Goal: Task Accomplishment & Management: Manage account settings

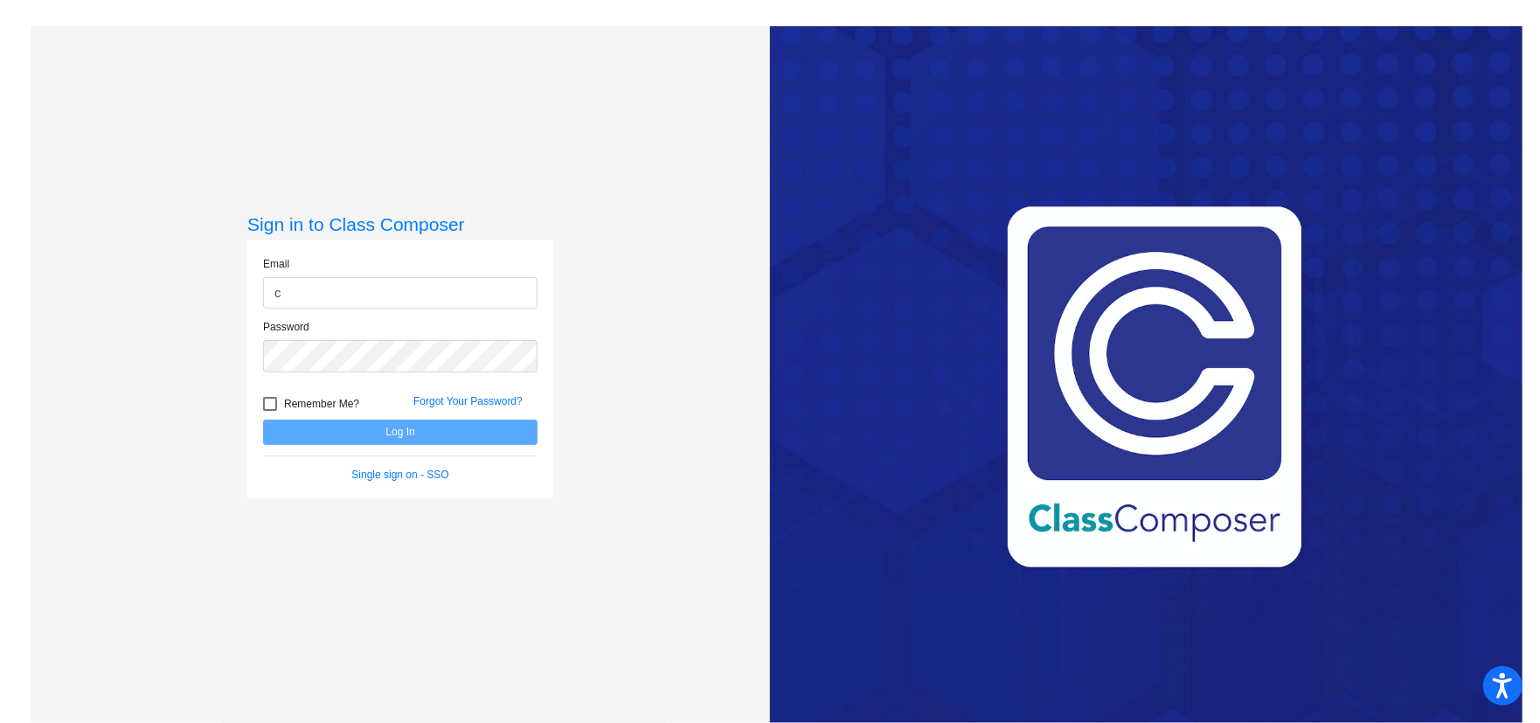
type input "[EMAIL_ADDRESS][DOMAIN_NAME]"
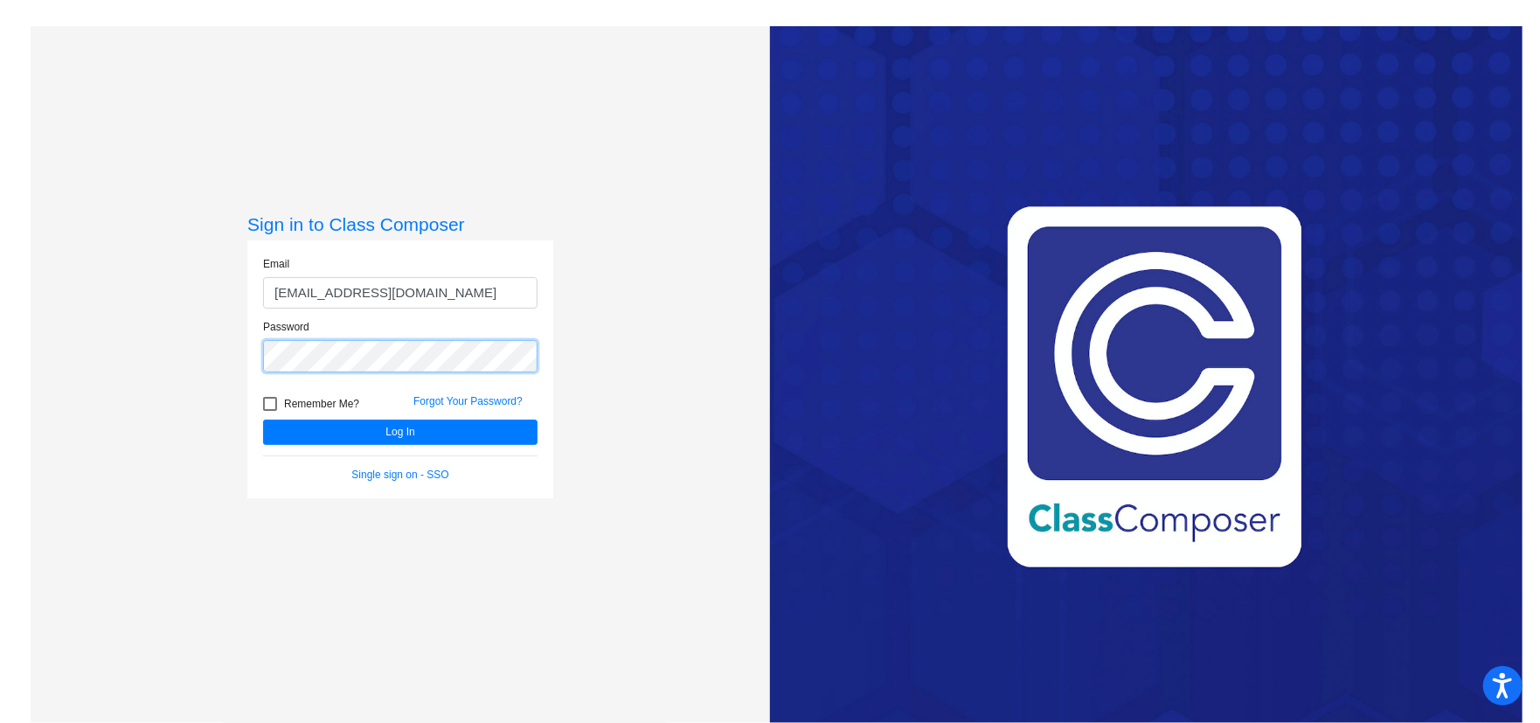
click at [263, 420] on button "Log In" at bounding box center [400, 432] width 275 height 25
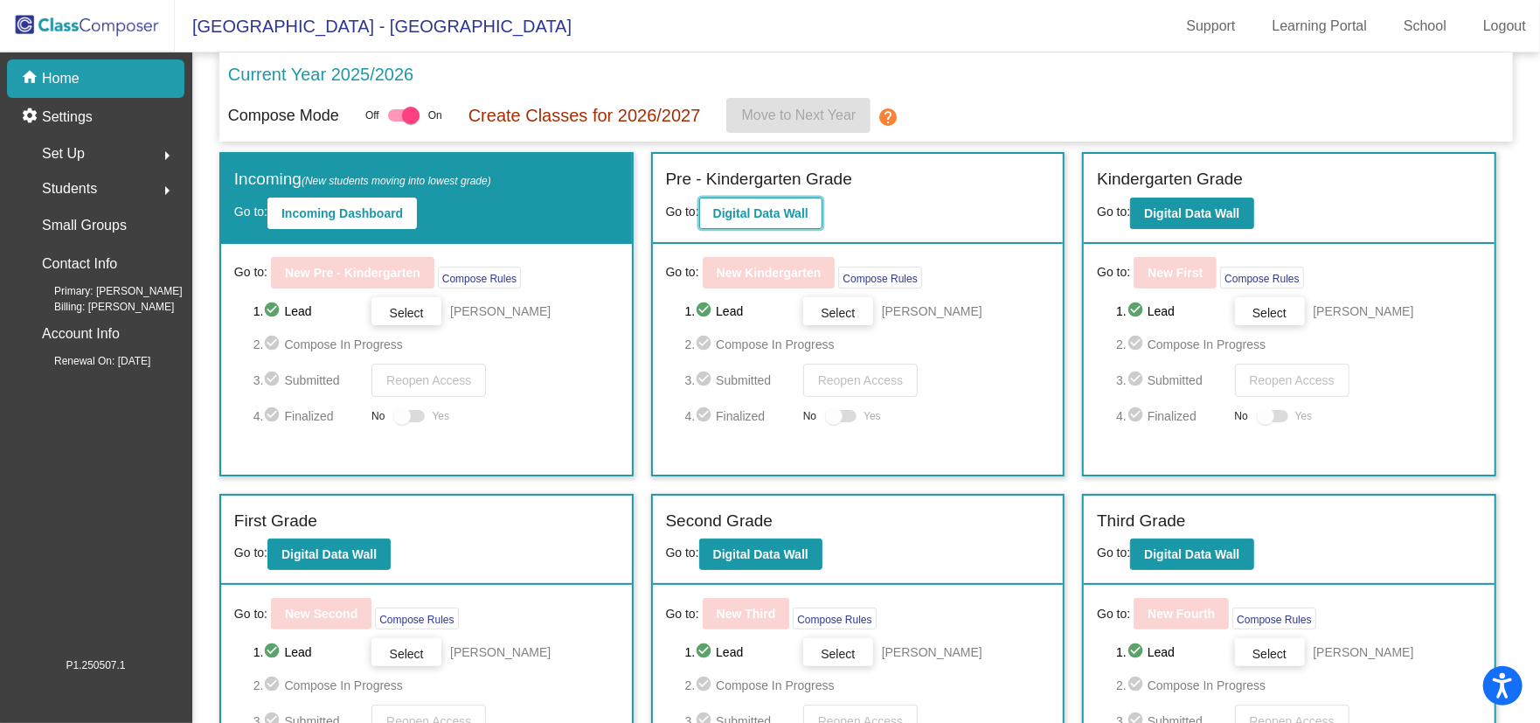
drag, startPoint x: 760, startPoint y: 214, endPoint x: 753, endPoint y: 198, distance: 17.2
click at [753, 198] on button "Digital Data Wall" at bounding box center [760, 213] width 123 height 31
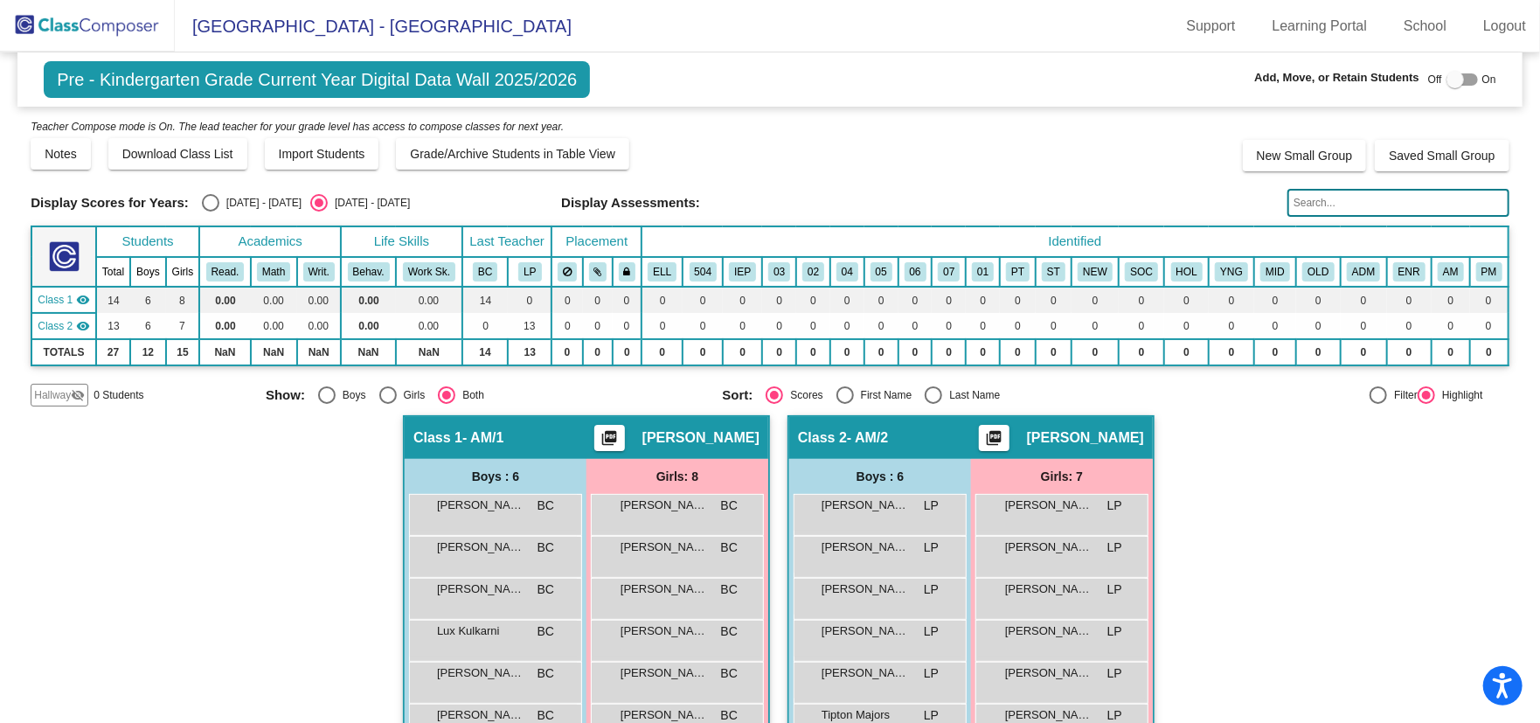
click at [1371, 204] on input "text" at bounding box center [1399, 203] width 222 height 28
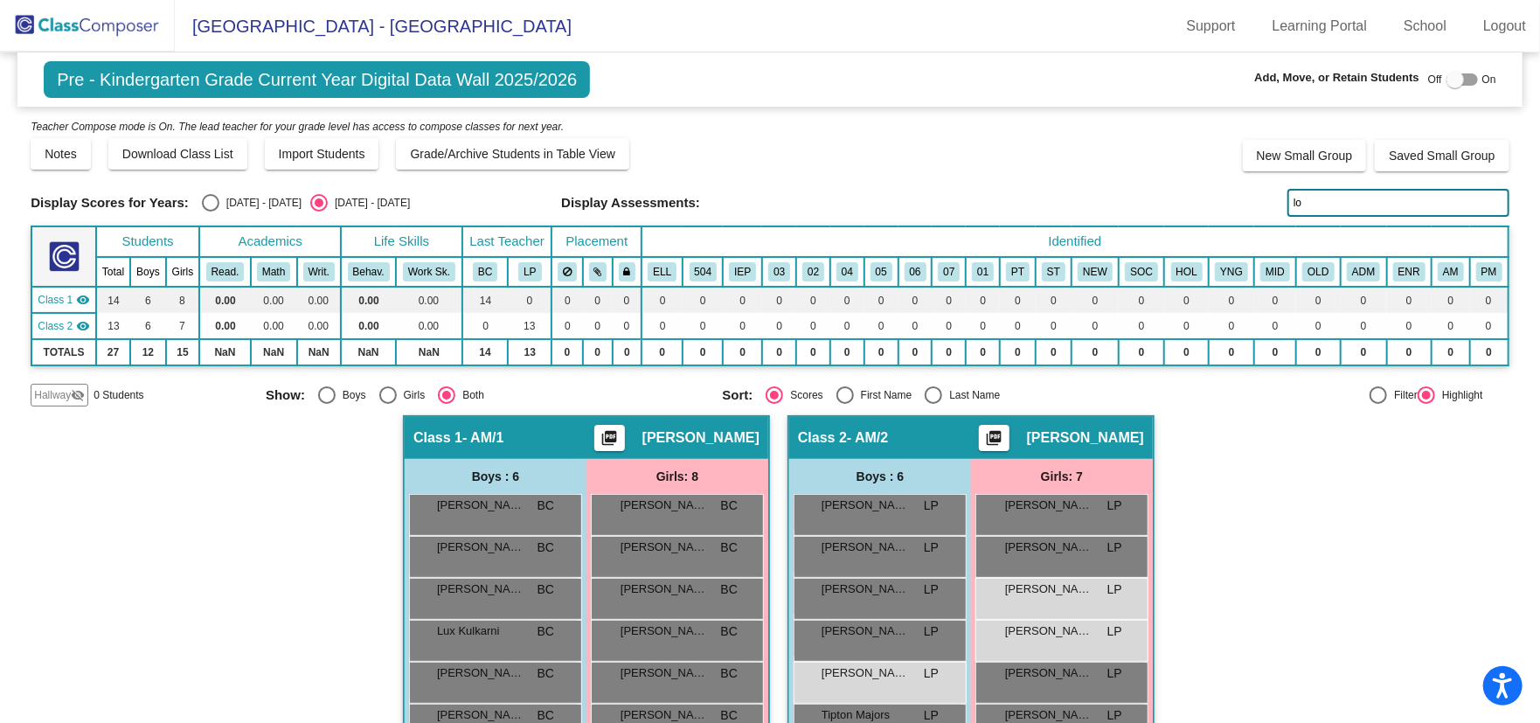
type input "l"
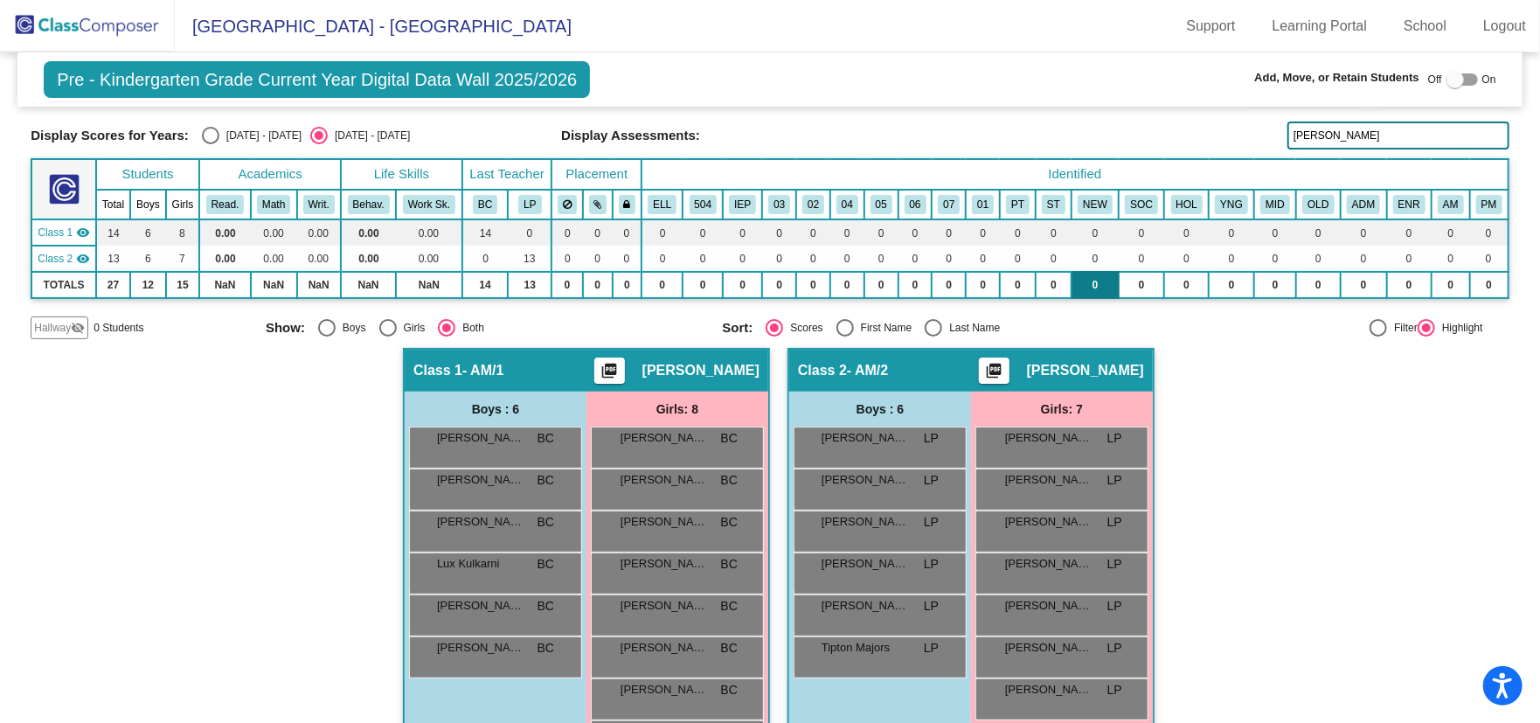
scroll to position [133, 0]
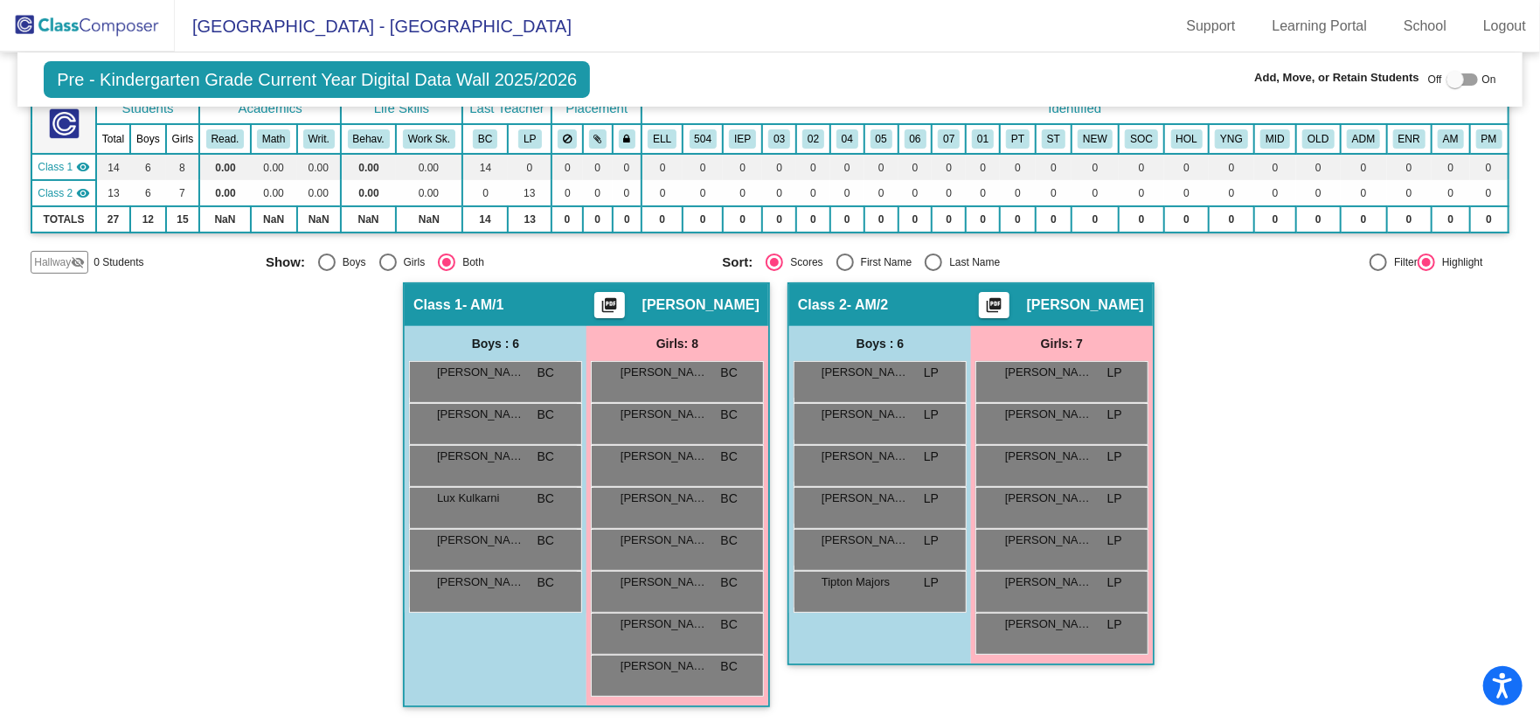
type input "elizabeth"
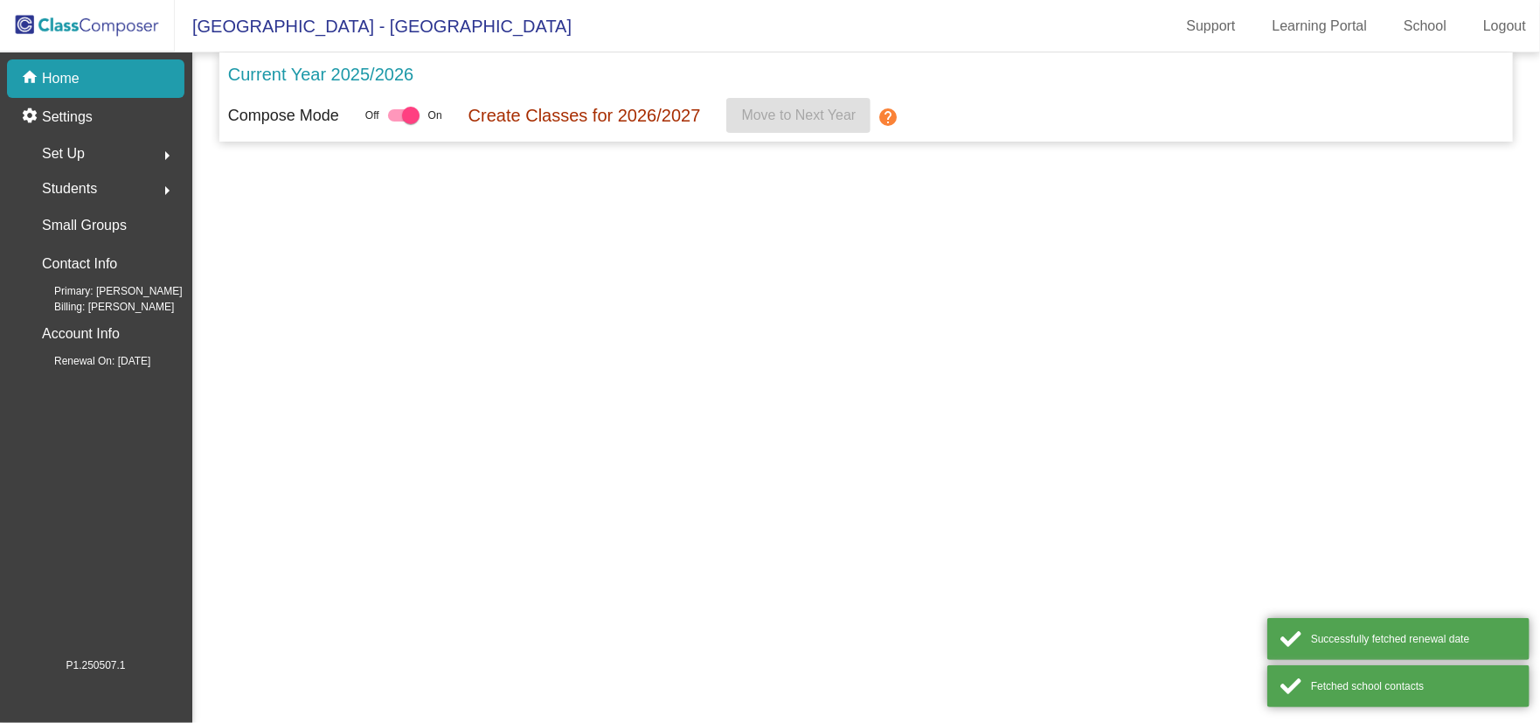
click at [59, 13] on img at bounding box center [87, 26] width 175 height 52
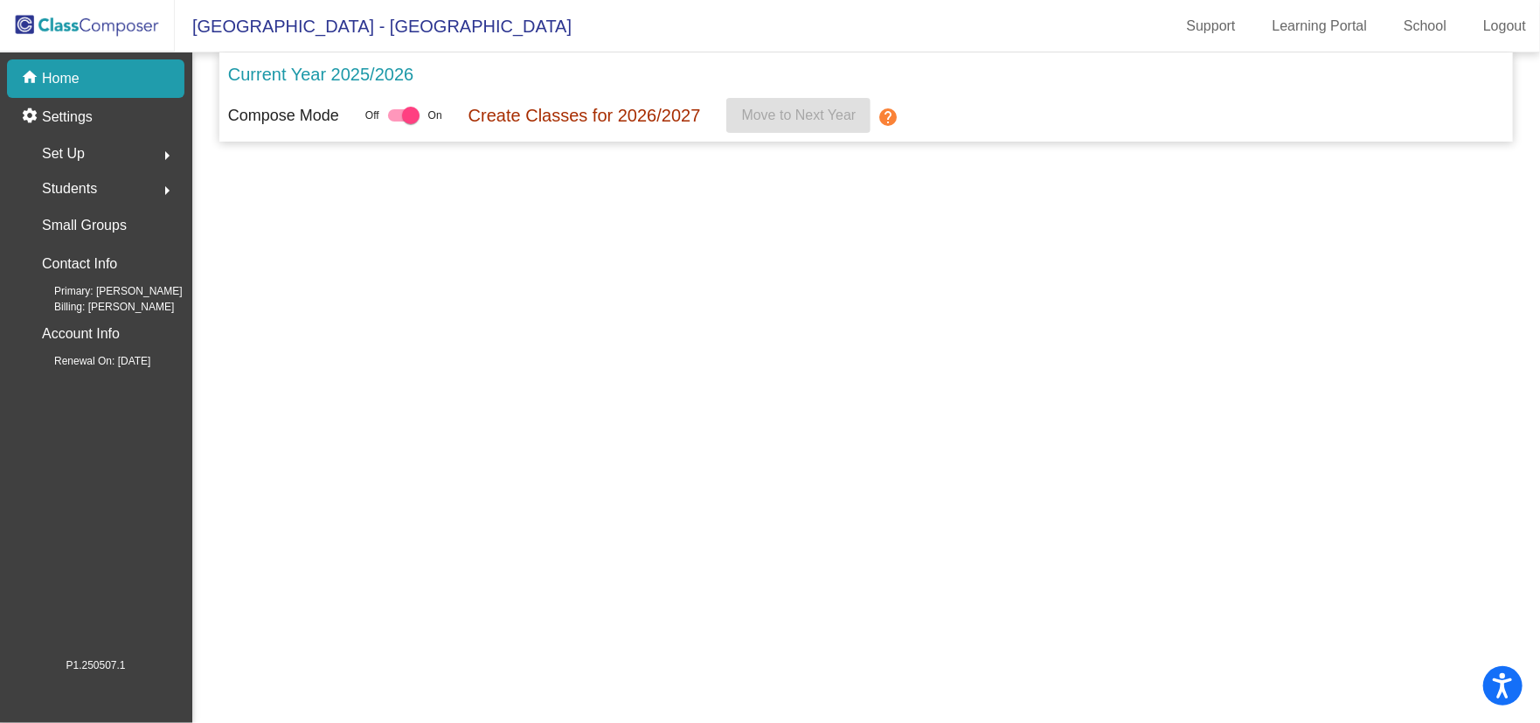
click at [76, 31] on img at bounding box center [87, 26] width 175 height 52
click at [92, 185] on span "Students" at bounding box center [69, 189] width 55 height 24
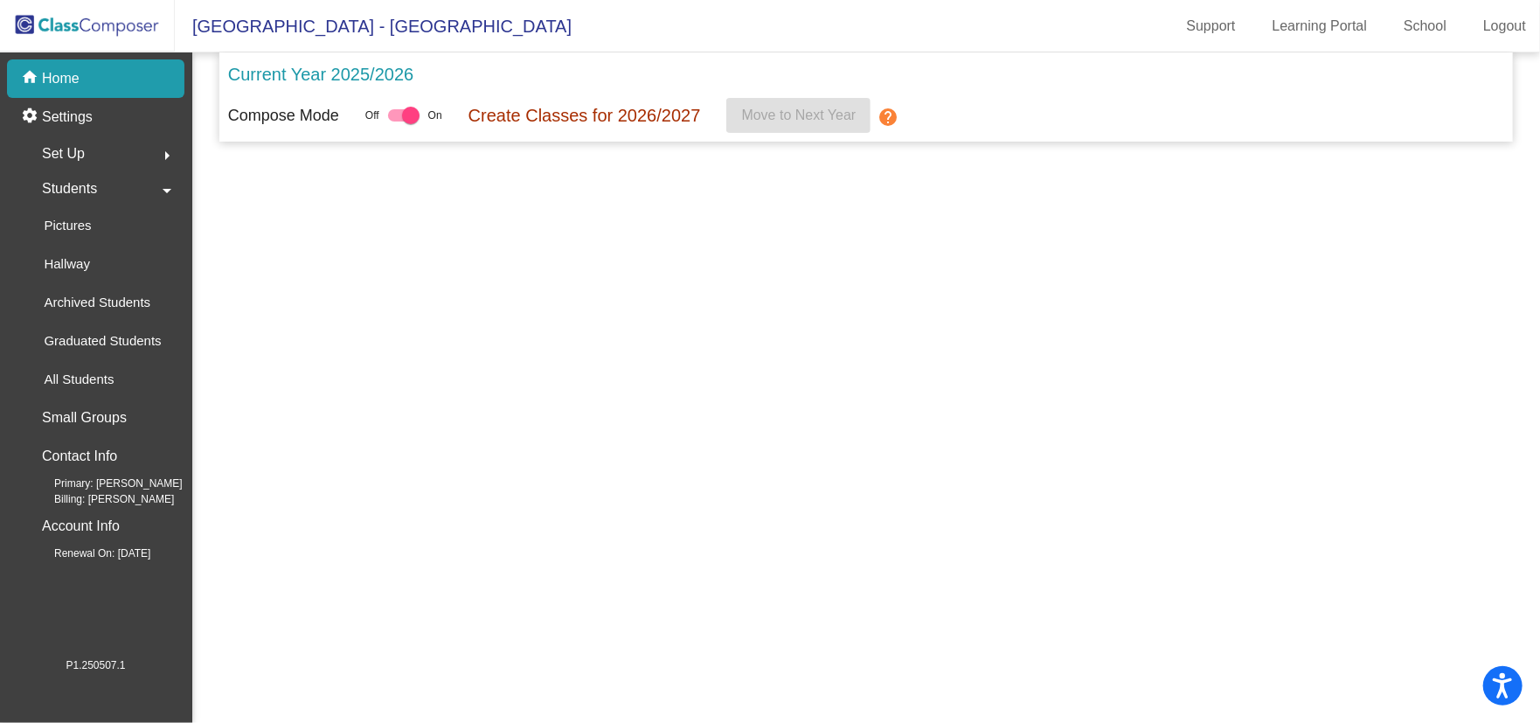
click at [37, 22] on img at bounding box center [87, 26] width 175 height 52
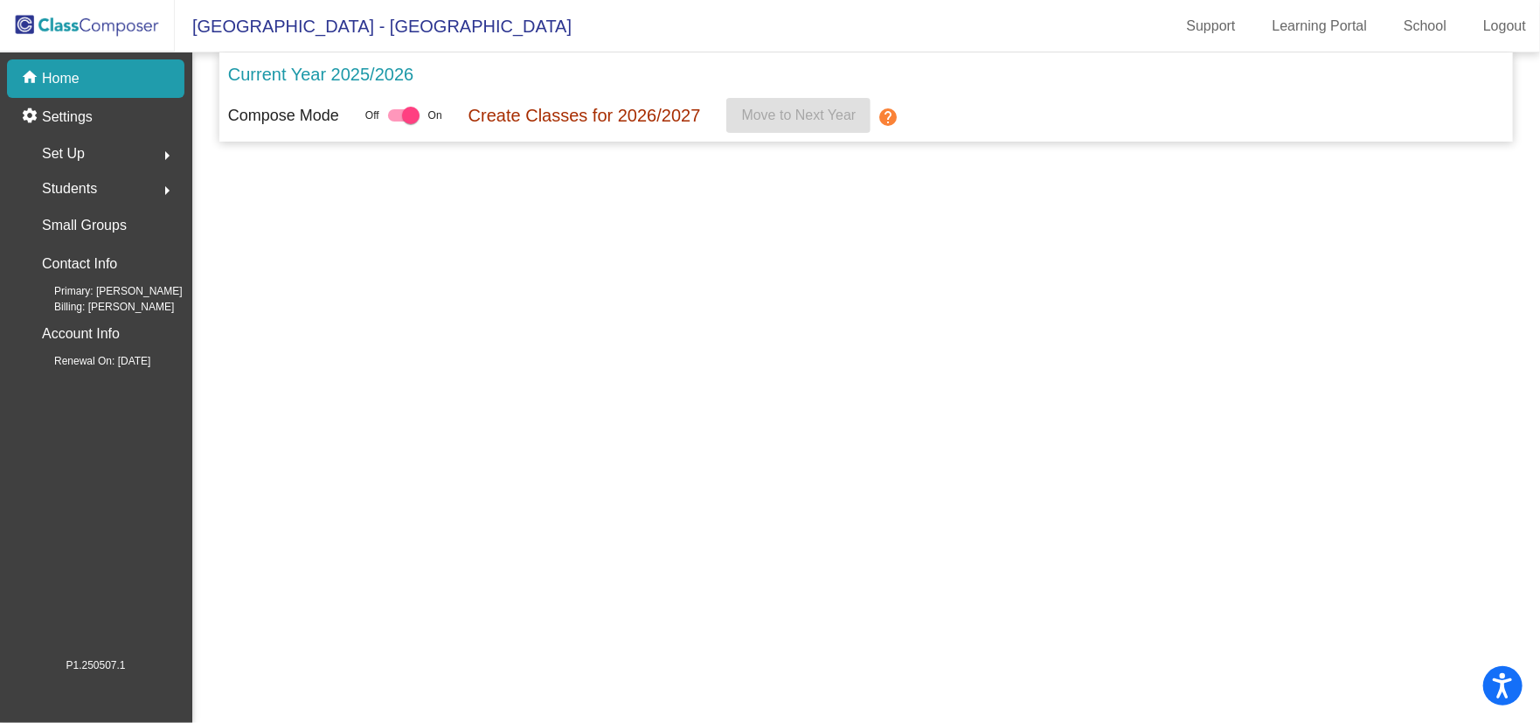
click at [73, 69] on p "Home" at bounding box center [61, 78] width 38 height 21
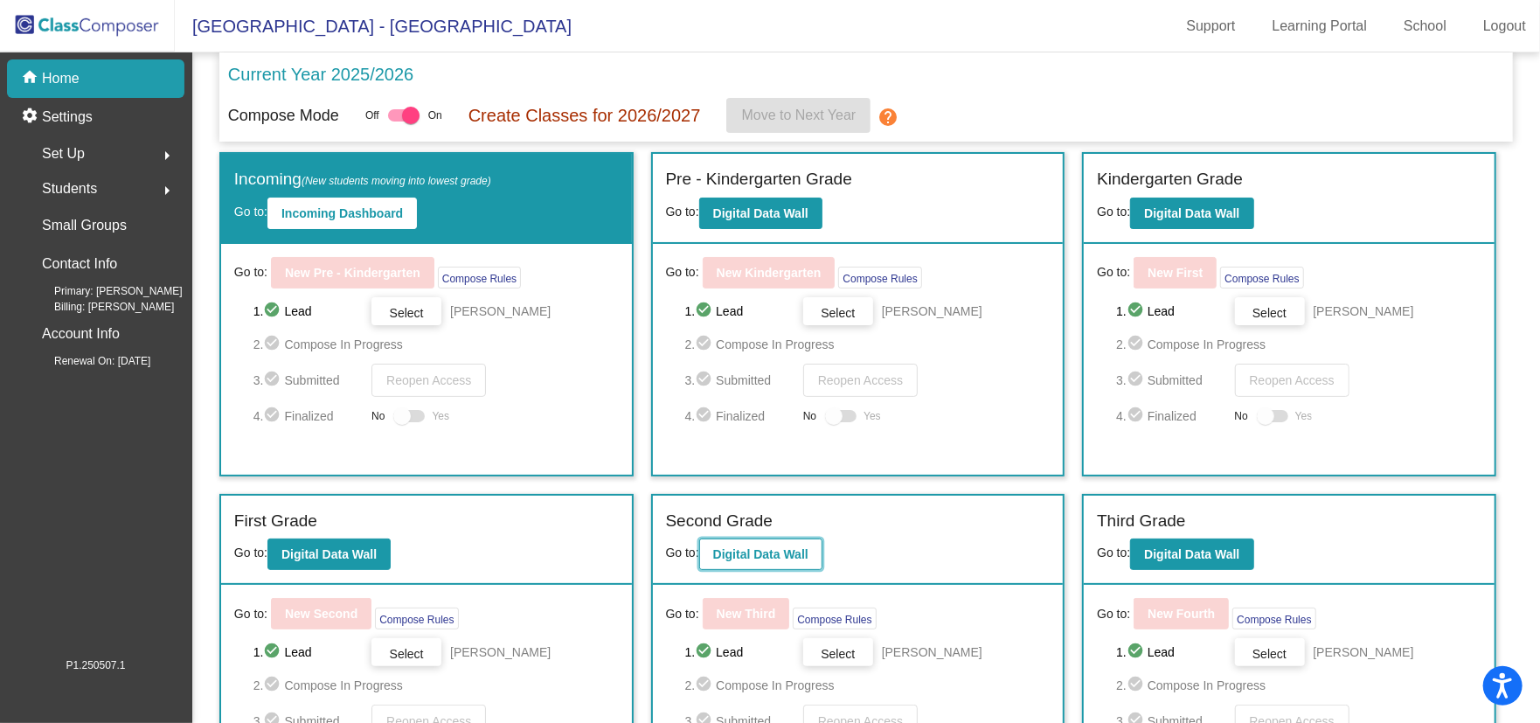
click at [778, 547] on b "Digital Data Wall" at bounding box center [760, 554] width 95 height 14
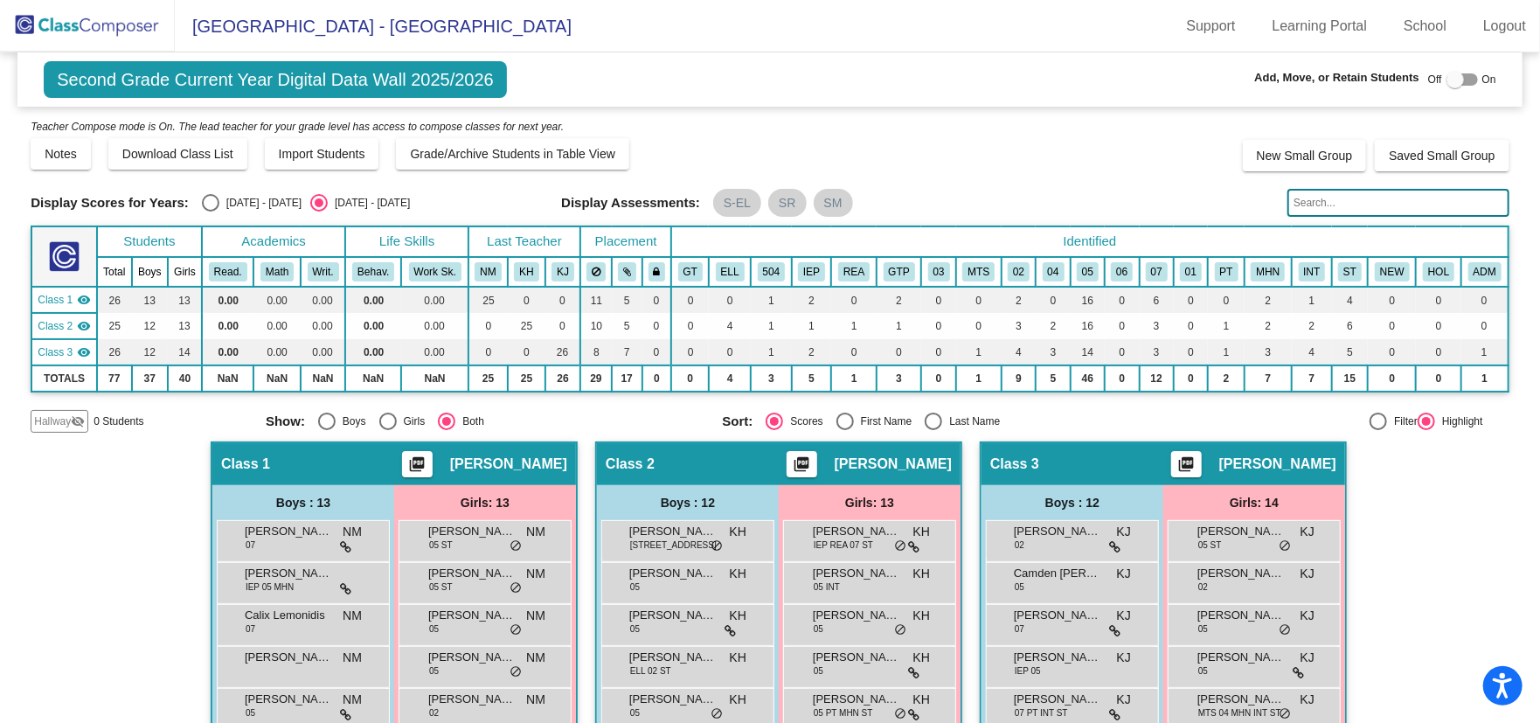
click at [1317, 210] on input "text" at bounding box center [1399, 203] width 222 height 28
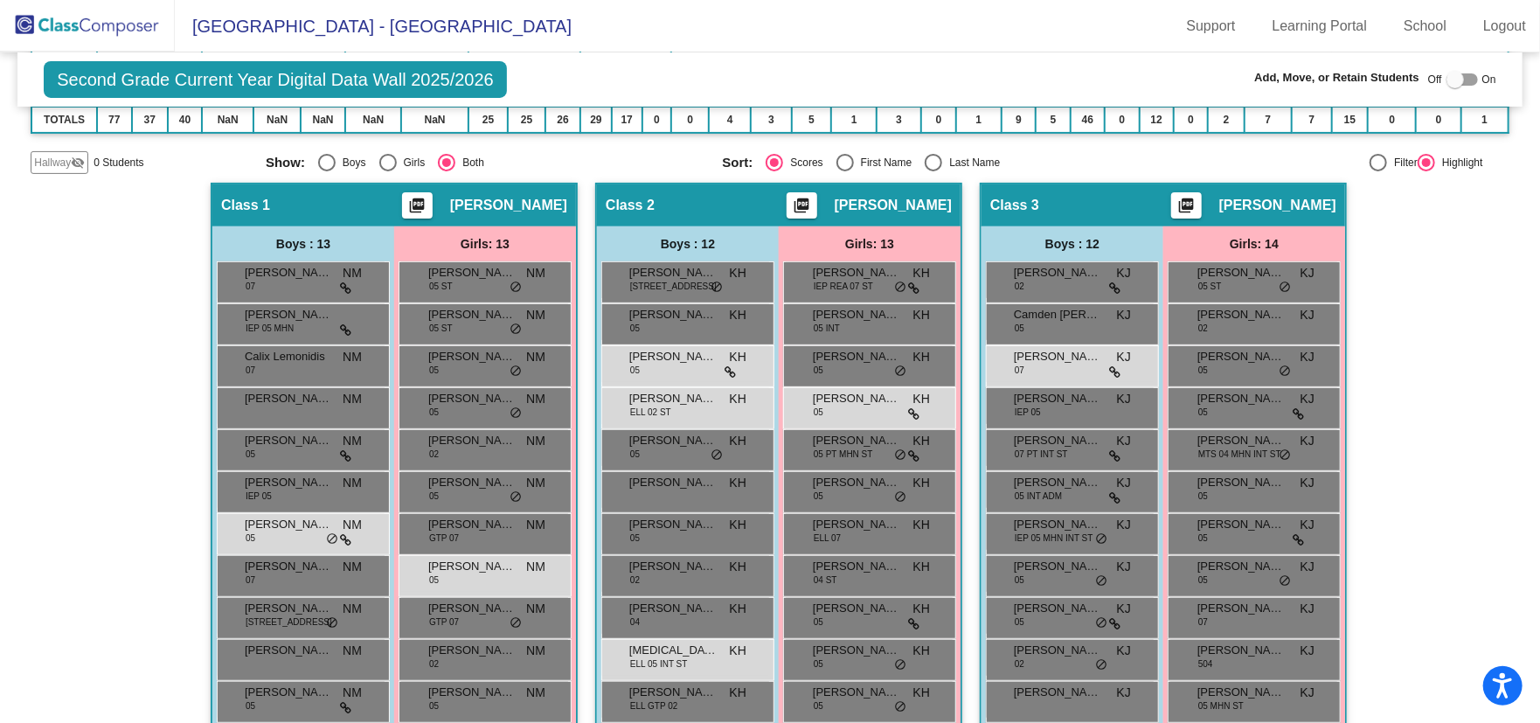
scroll to position [262, 0]
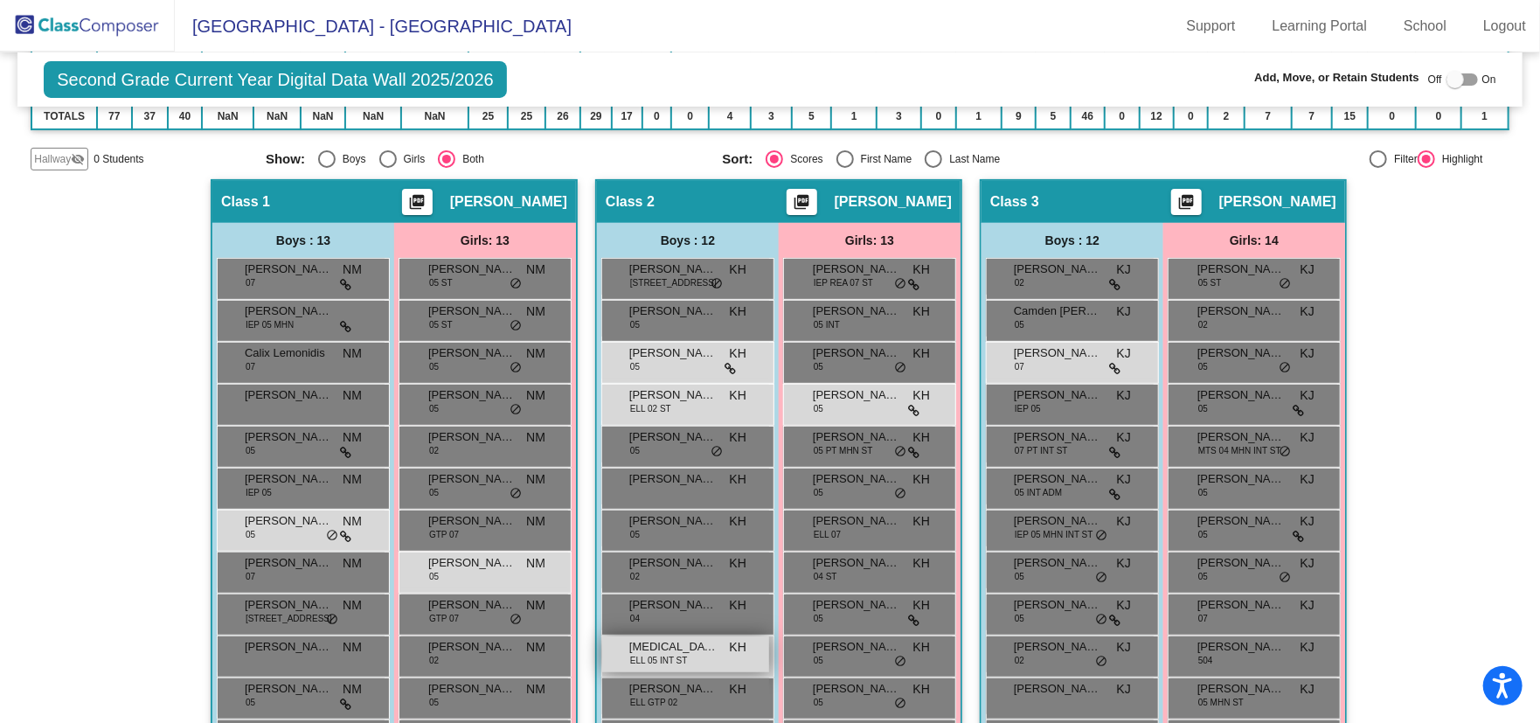
type input "ch"
click at [725, 657] on div "Nikita Chernyshevich ELL 05 INT ST KH lock do_not_disturb_alt" at bounding box center [685, 654] width 167 height 36
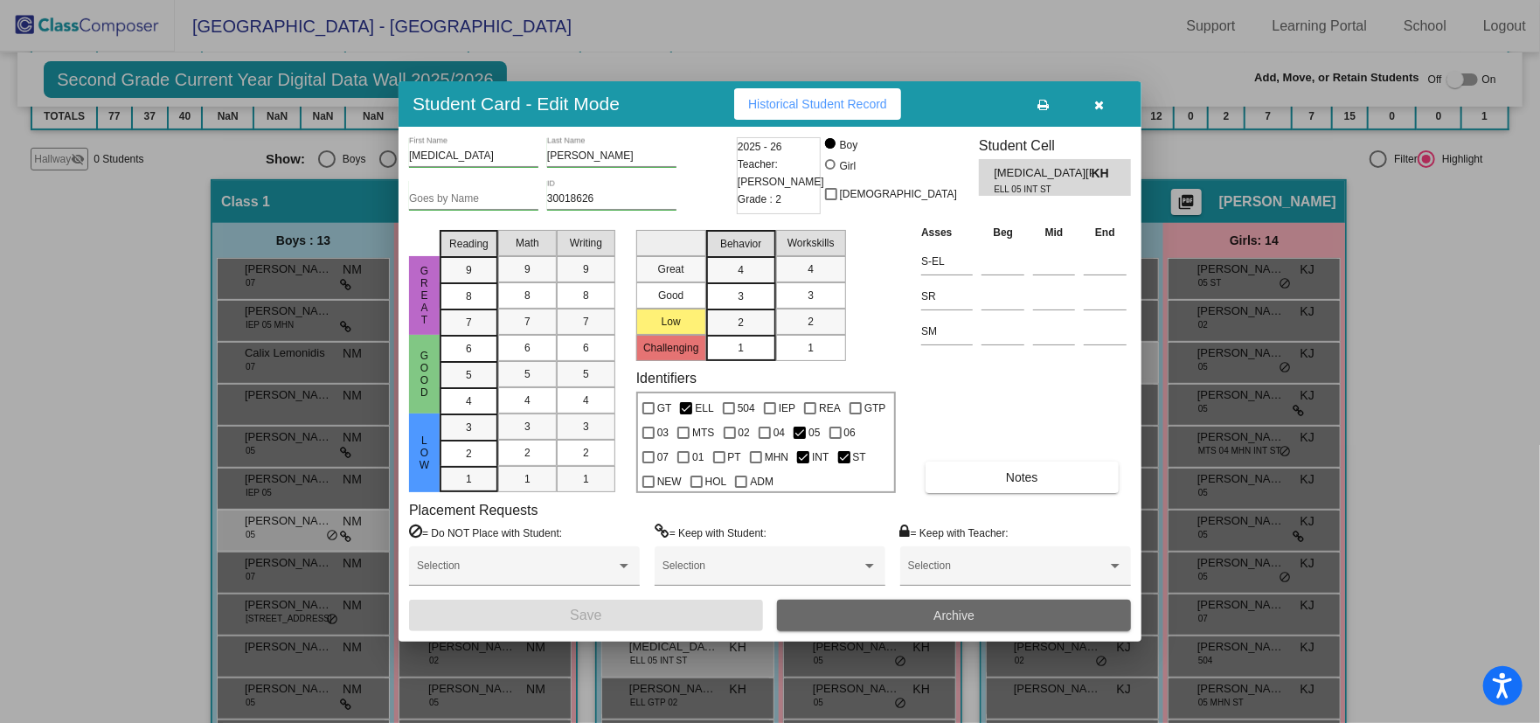
click at [1023, 622] on button "Archive" at bounding box center [954, 615] width 354 height 31
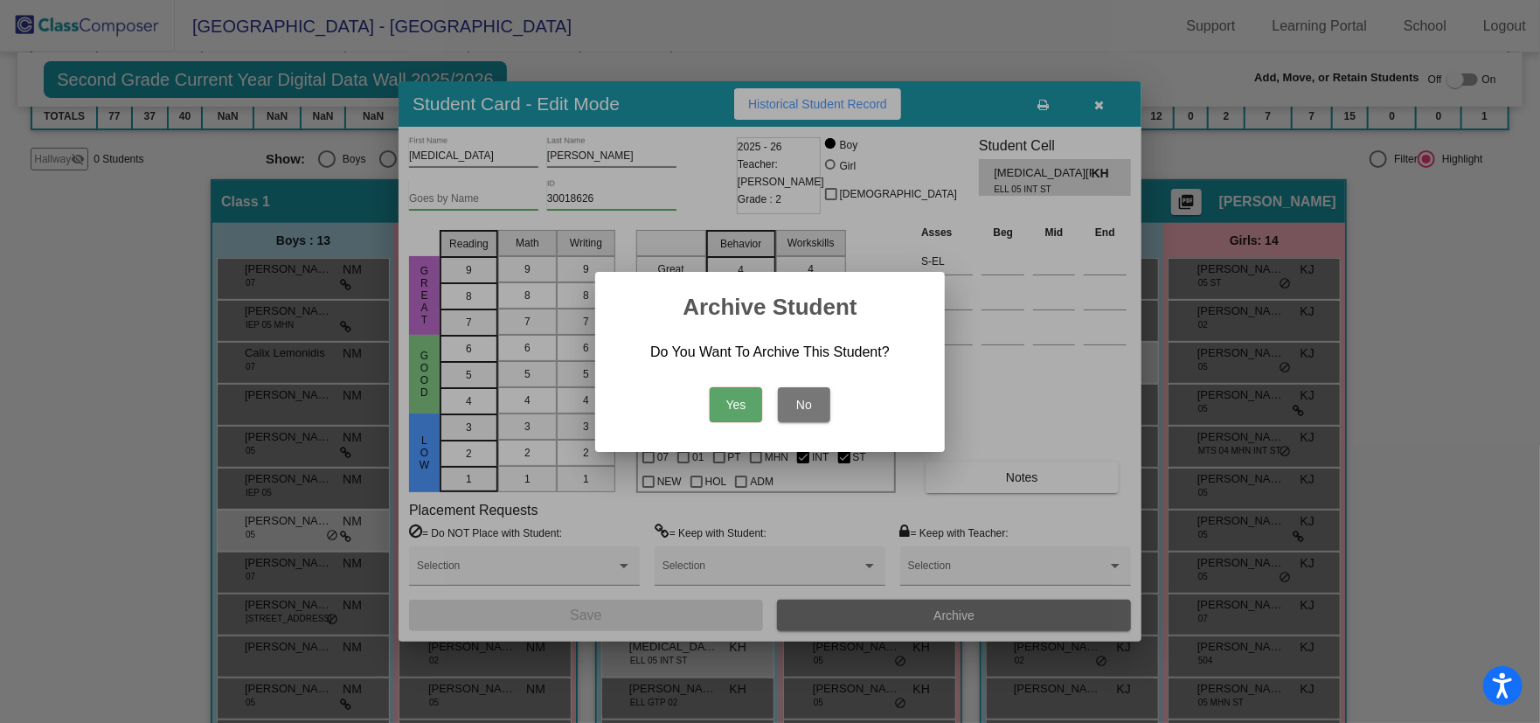
click at [738, 399] on button "Yes" at bounding box center [736, 404] width 52 height 35
